Goal: Register for event/course

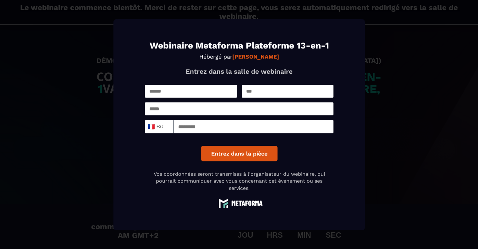
click at [178, 89] on input "Modal window" at bounding box center [191, 91] width 92 height 13
type input "******"
click at [255, 89] on input "Modal window" at bounding box center [287, 91] width 92 height 13
type input "*"
click at [194, 107] on input "Modal window" at bounding box center [239, 108] width 189 height 13
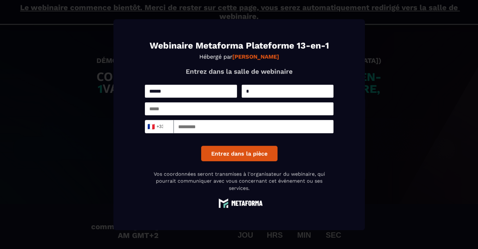
type input "**********"
click at [233, 157] on button "Entrez dans la pièce" at bounding box center [239, 153] width 76 height 15
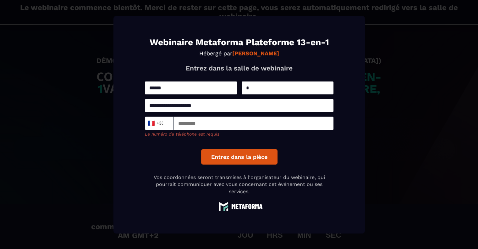
click at [197, 122] on input "Modal window" at bounding box center [254, 122] width 160 height 13
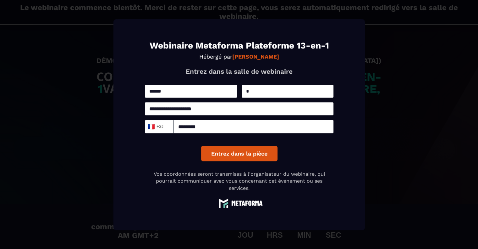
type input "*********"
click at [228, 152] on button "Entrez dans la pièce" at bounding box center [239, 153] width 76 height 15
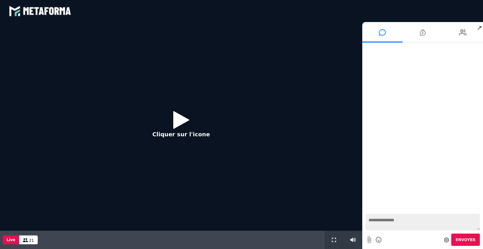
click at [179, 119] on icon at bounding box center [181, 119] width 16 height 20
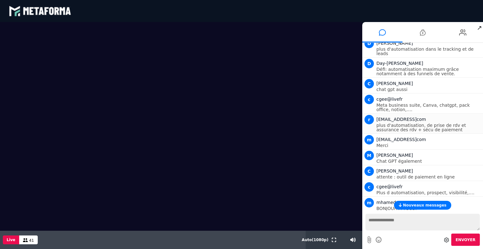
scroll to position [538, 0]
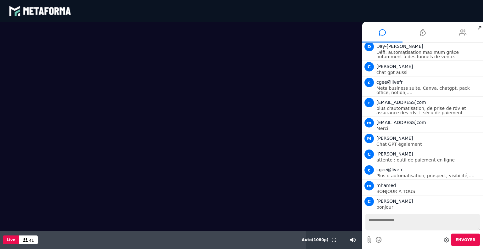
click at [458, 36] on li at bounding box center [462, 32] width 40 height 20
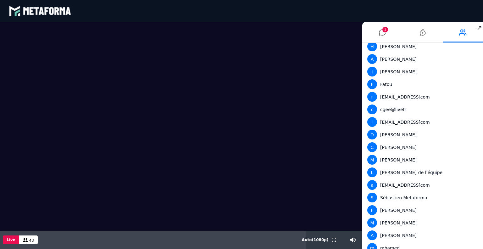
scroll to position [0, 0]
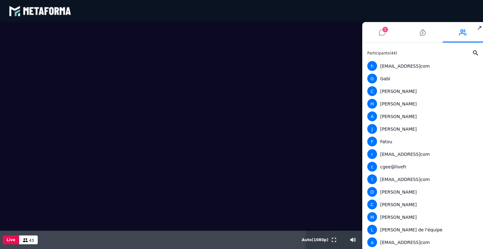
click at [383, 30] on li "1" at bounding box center [382, 32] width 40 height 20
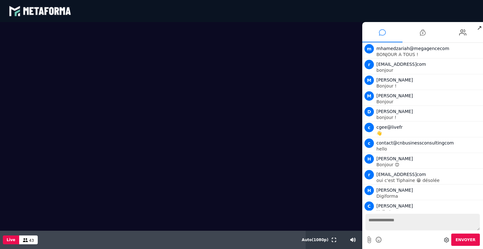
scroll to position [567, 0]
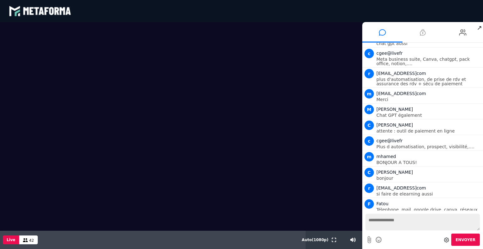
click at [424, 35] on icon at bounding box center [423, 33] width 6 height 16
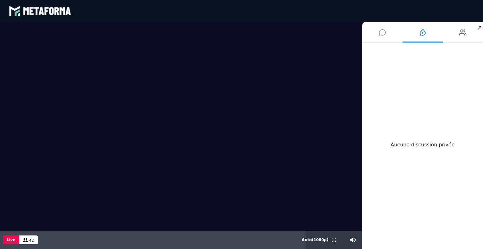
click at [382, 33] on icon at bounding box center [382, 33] width 7 height 16
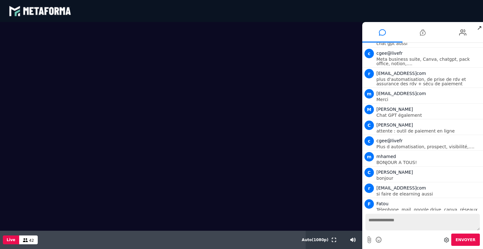
click at [449, 240] on icon at bounding box center [446, 239] width 5 height 5
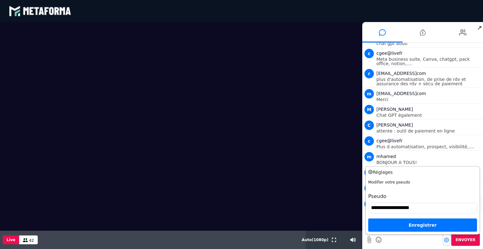
drag, startPoint x: 431, startPoint y: 206, endPoint x: 363, endPoint y: 205, distance: 68.5
click at [363, 205] on div "Nouveaux messages m mhamedzariah@megagencecom BONJOUR A TOUS ! r rominet72_82@h…" at bounding box center [422, 146] width 121 height 206
type input "******"
click at [420, 226] on div "Enregistrer" at bounding box center [422, 224] width 109 height 13
click at [418, 224] on div "Enregistrer" at bounding box center [422, 224] width 109 height 13
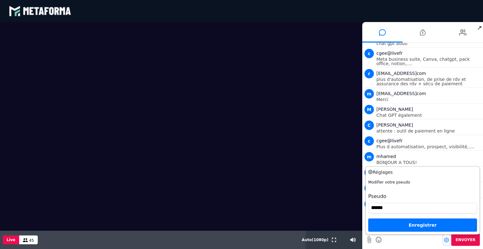
click at [440, 226] on div "Enregistrer" at bounding box center [422, 224] width 109 height 13
click at [437, 222] on div "Enregistrer" at bounding box center [422, 224] width 109 height 13
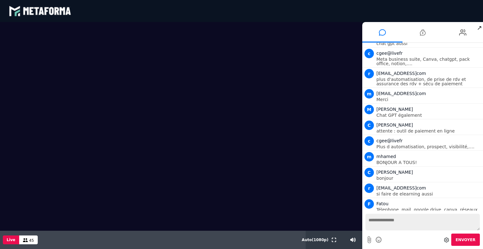
click at [448, 240] on icon at bounding box center [446, 239] width 5 height 5
click at [423, 242] on div "Envoyer" at bounding box center [422, 239] width 114 height 12
click at [449, 240] on icon at bounding box center [446, 239] width 5 height 5
click at [410, 243] on div "Envoyer" at bounding box center [422, 239] width 114 height 12
click at [461, 34] on icon at bounding box center [463, 33] width 8 height 16
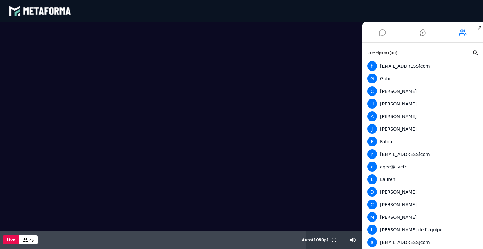
click at [378, 32] on li at bounding box center [382, 32] width 40 height 20
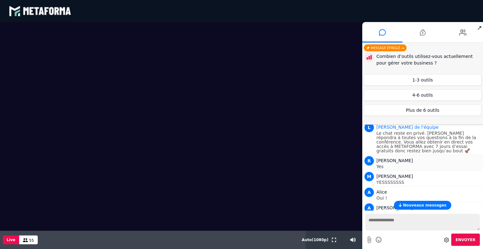
scroll to position [850, 0]
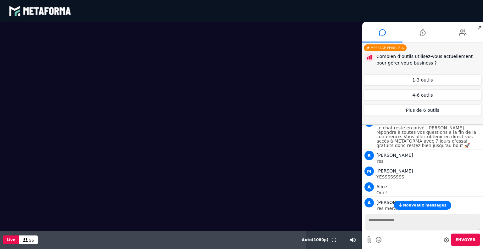
click at [425, 205] on span "Nouveaux messages" at bounding box center [424, 205] width 43 height 4
click at [428, 82] on button "1-3 outils" at bounding box center [423, 79] width 118 height 11
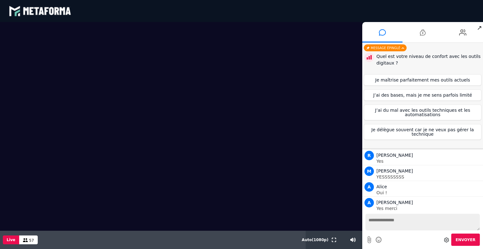
scroll to position [1058, 0]
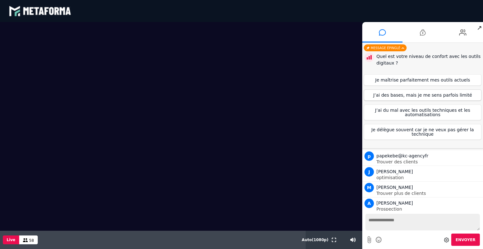
click at [412, 98] on button "J’ai des bases, mais je me sens parfois limité" at bounding box center [423, 94] width 118 height 11
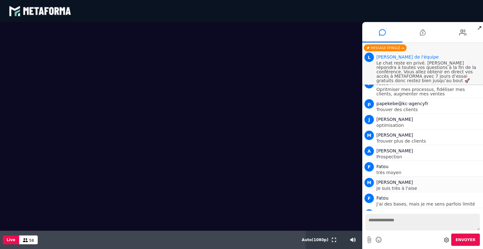
scroll to position [1087, 0]
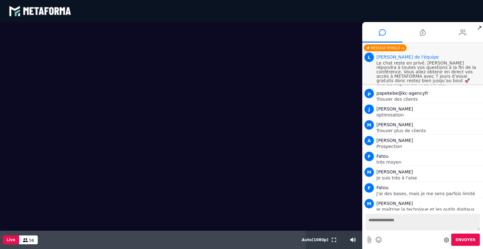
click at [458, 36] on li at bounding box center [462, 32] width 40 height 20
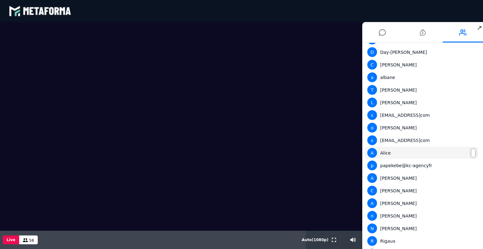
scroll to position [251, 0]
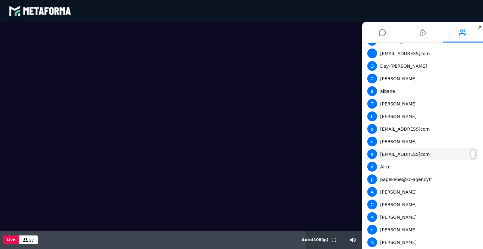
click at [471, 155] on div at bounding box center [473, 154] width 4 height 8
click at [405, 156] on div "s sandravotreassistantevirtuelle@gmailcom" at bounding box center [421, 154] width 108 height 10
click at [382, 34] on icon at bounding box center [382, 33] width 7 height 16
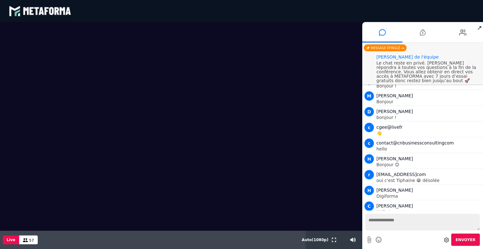
scroll to position [1087, 0]
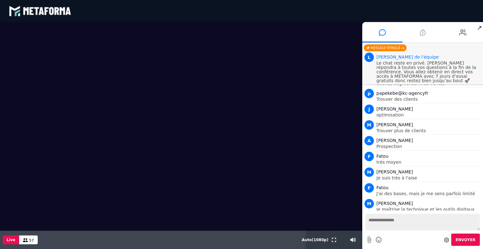
click at [425, 32] on icon at bounding box center [423, 33] width 6 height 16
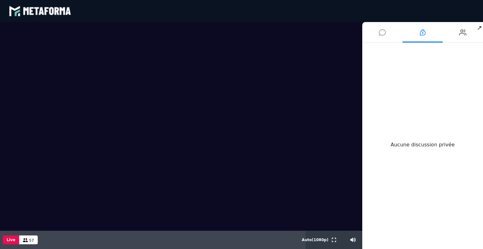
click at [379, 35] on icon at bounding box center [382, 33] width 7 height 16
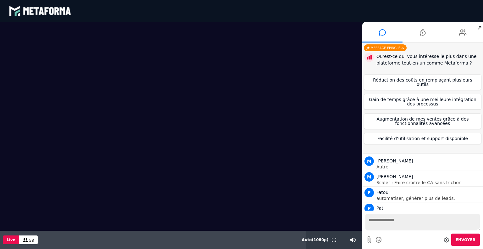
scroll to position [1197, 0]
